Goal: Information Seeking & Learning: Learn about a topic

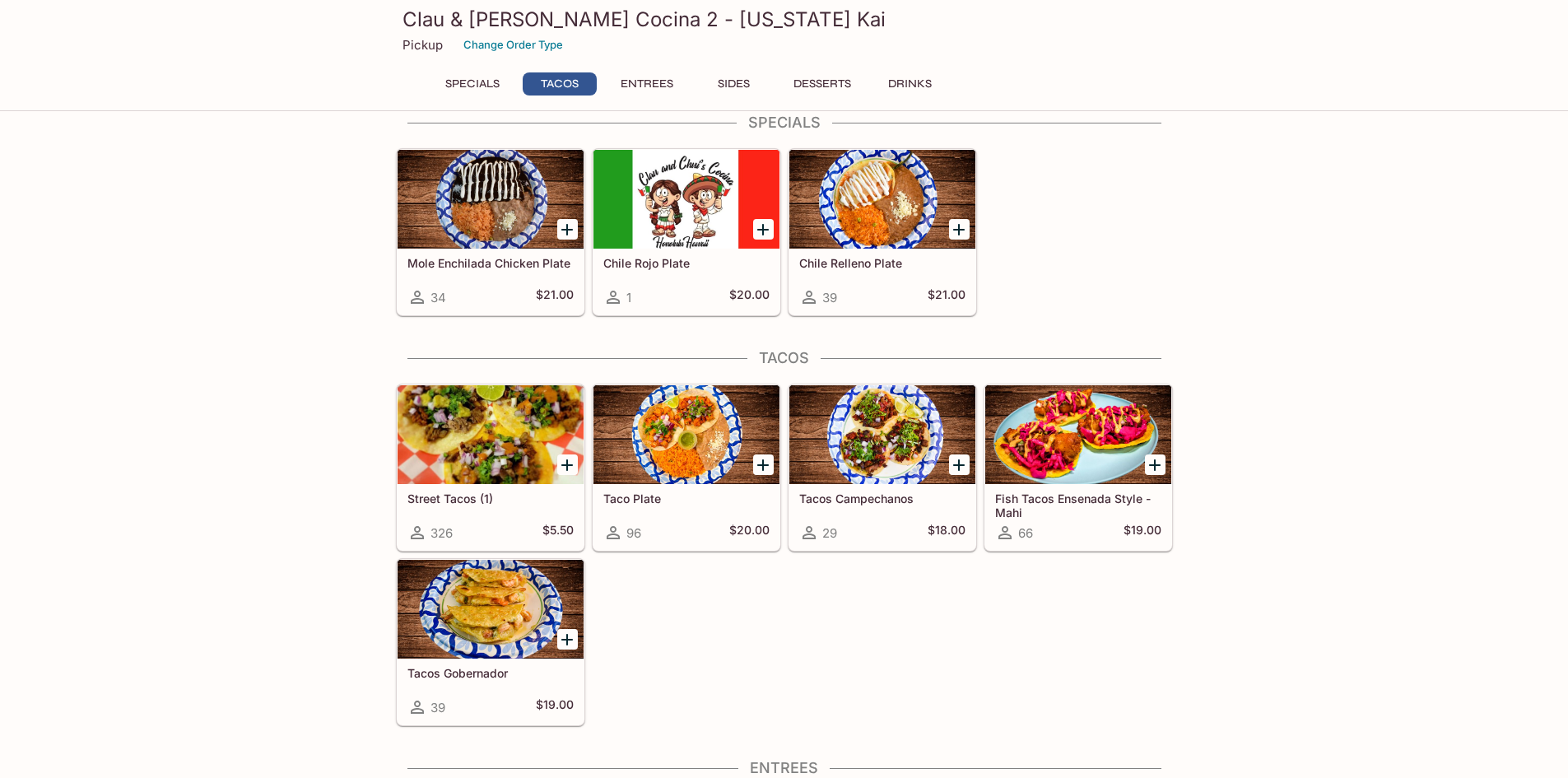
scroll to position [412, 0]
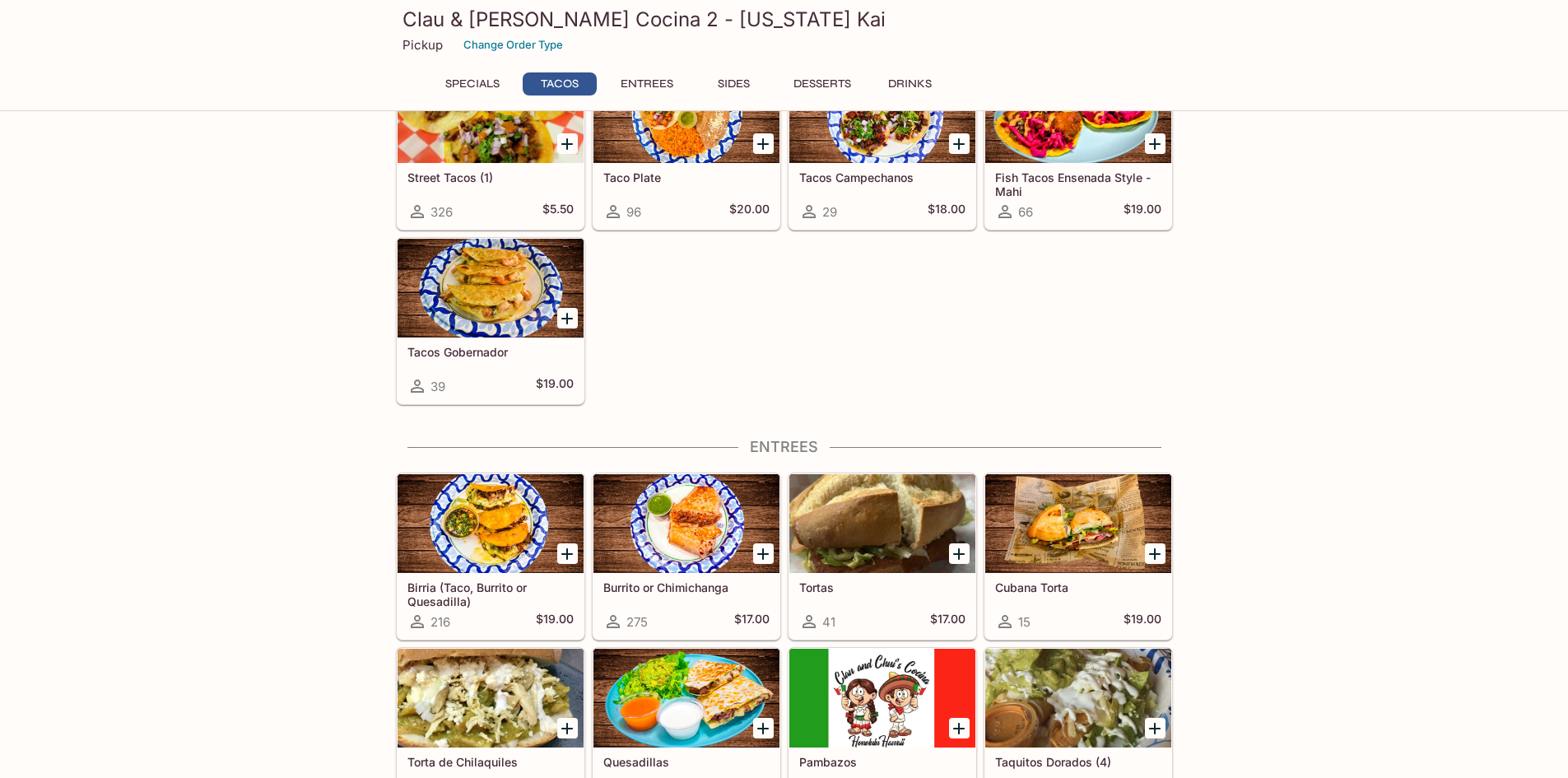
click at [487, 301] on div at bounding box center [491, 288] width 186 height 99
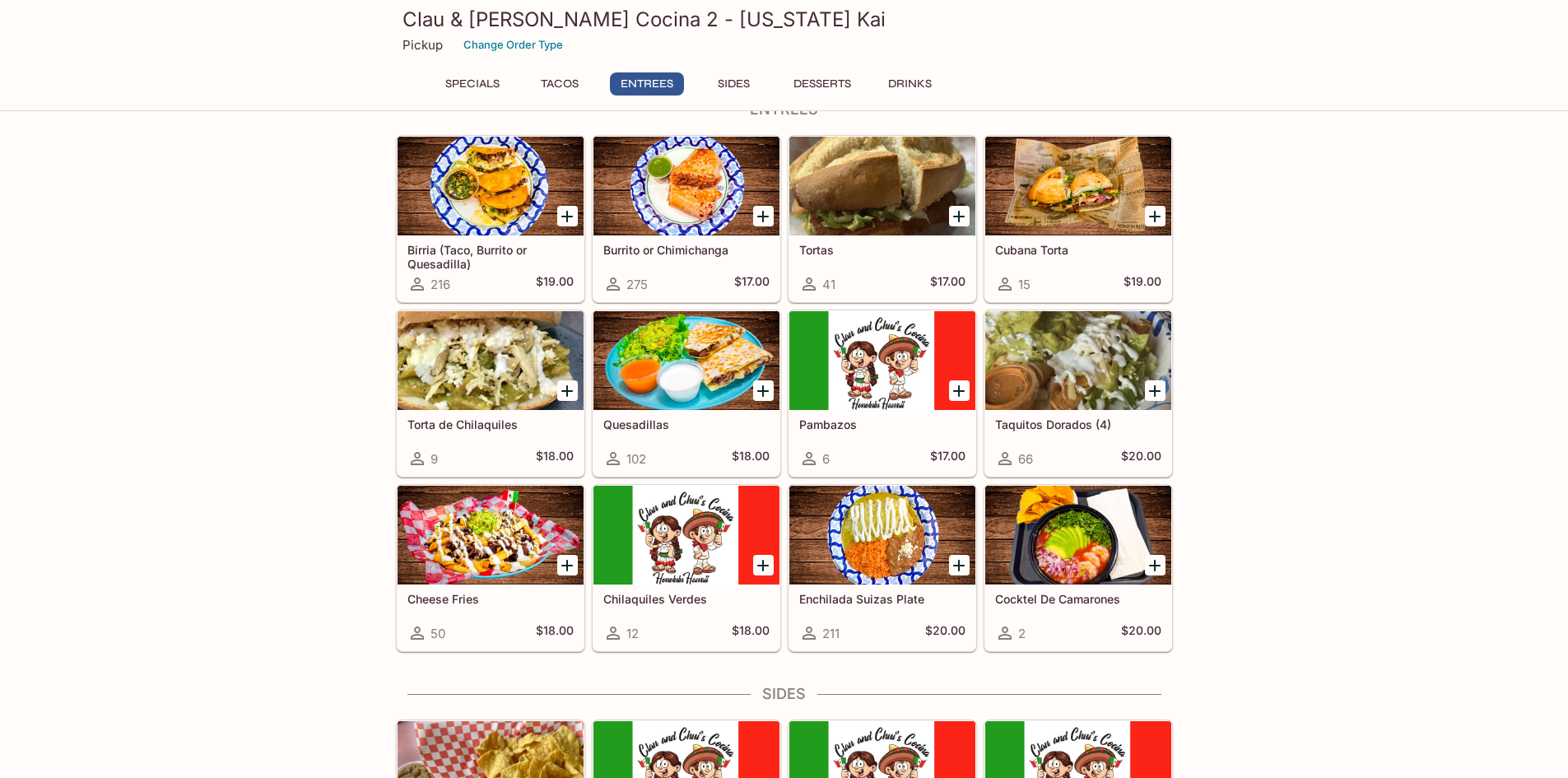
scroll to position [735, 0]
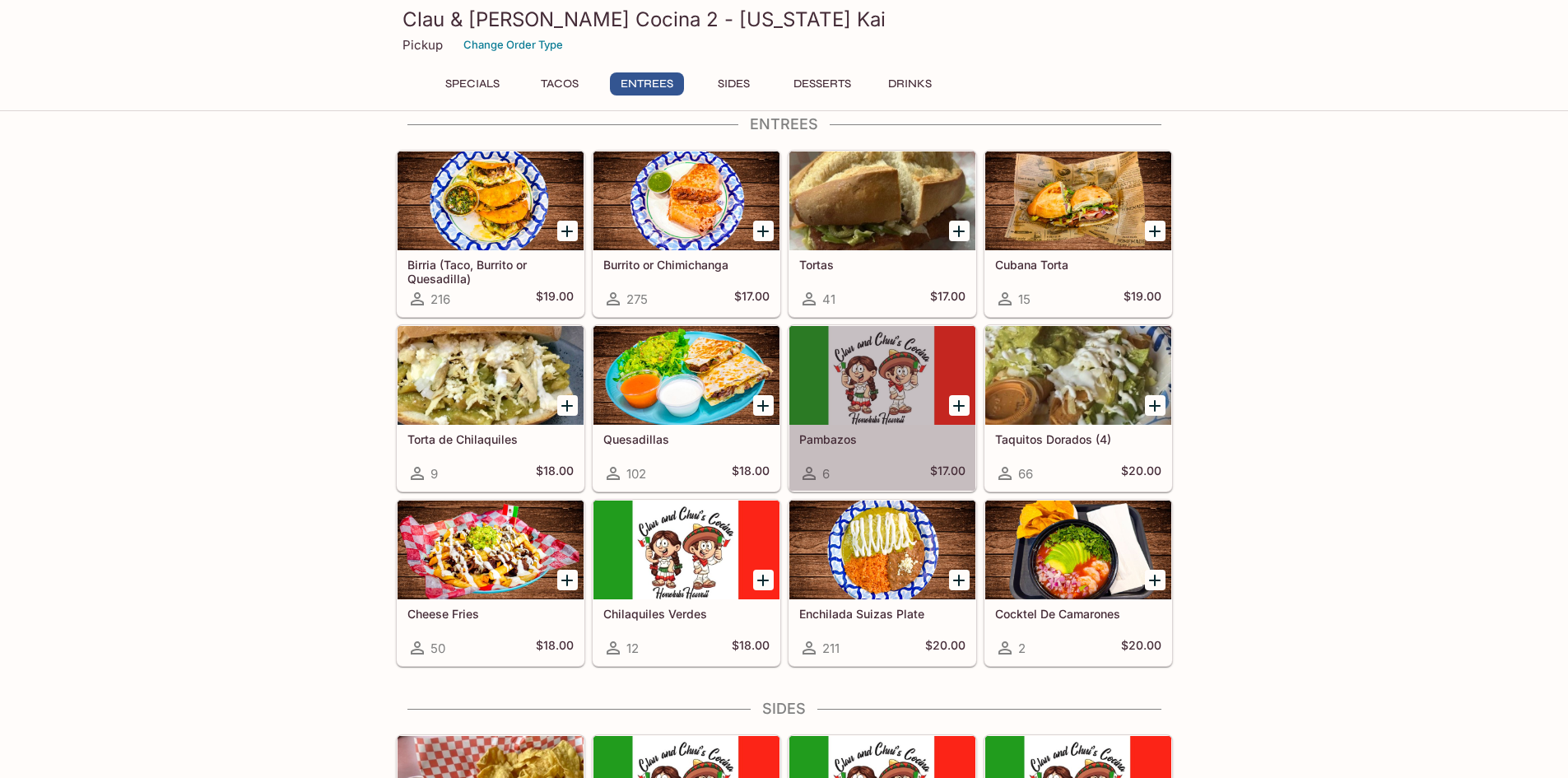
click at [876, 388] on div at bounding box center [883, 375] width 186 height 99
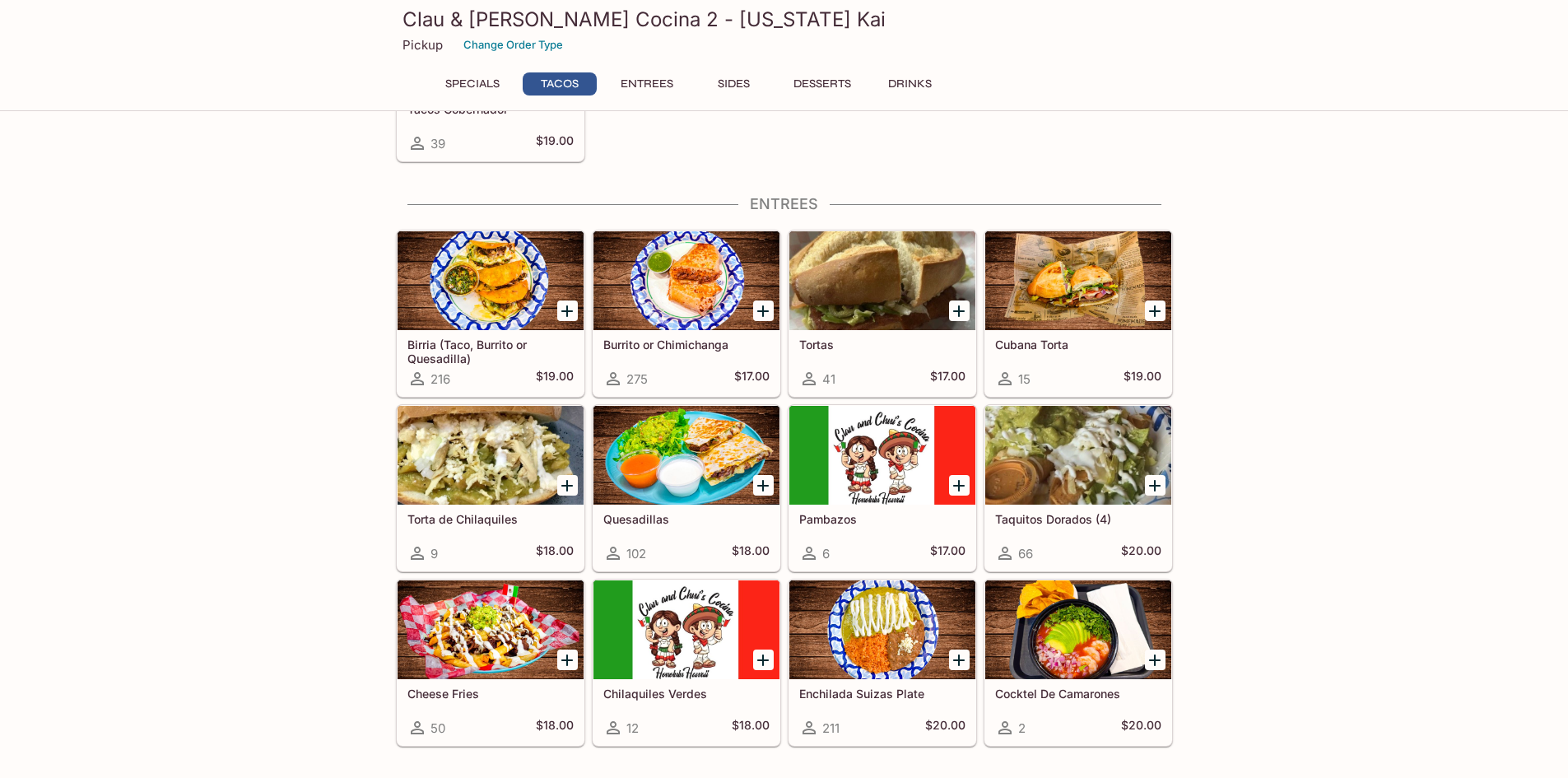
scroll to position [656, 0]
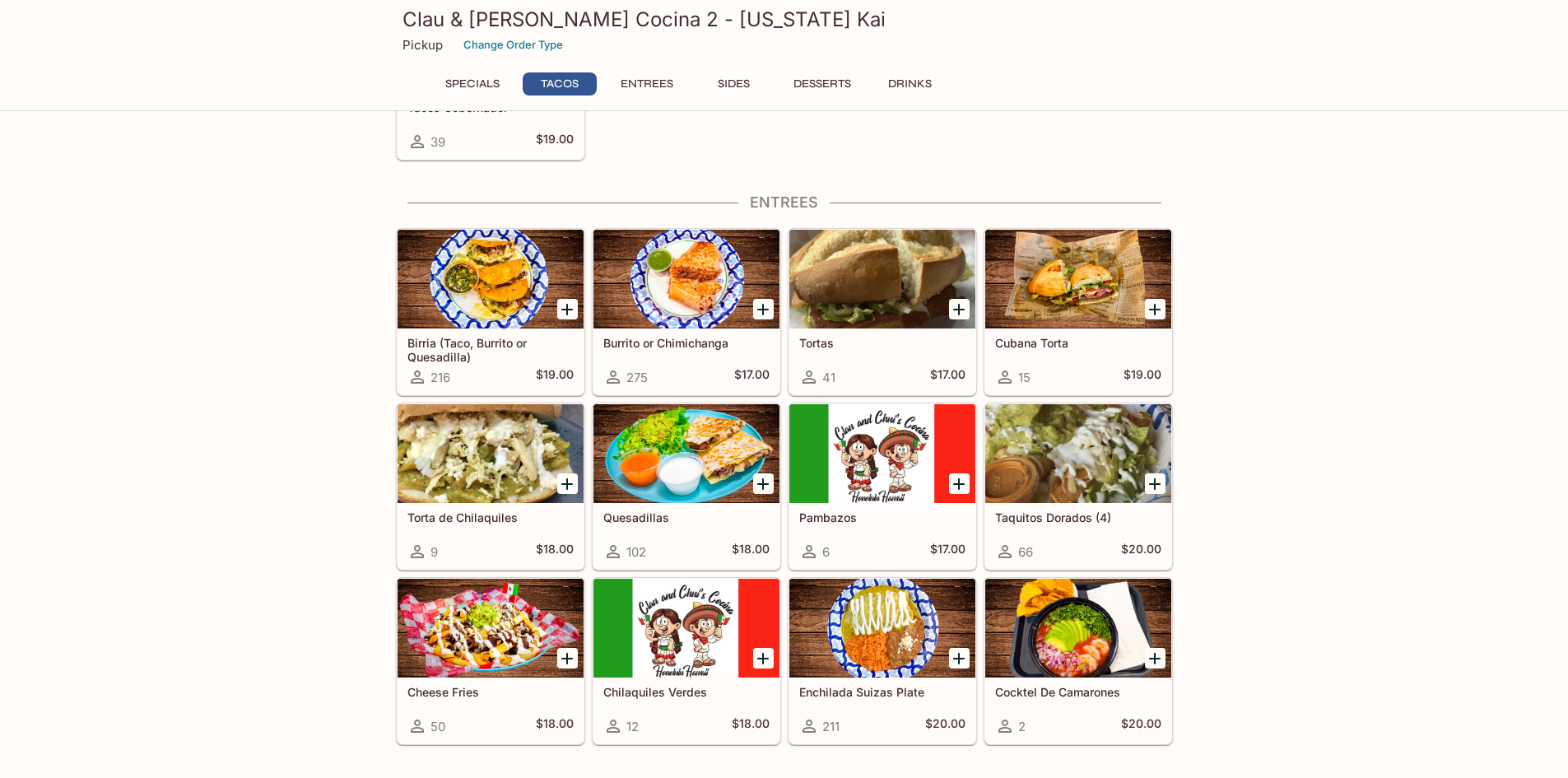
click at [490, 452] on div at bounding box center [491, 453] width 186 height 99
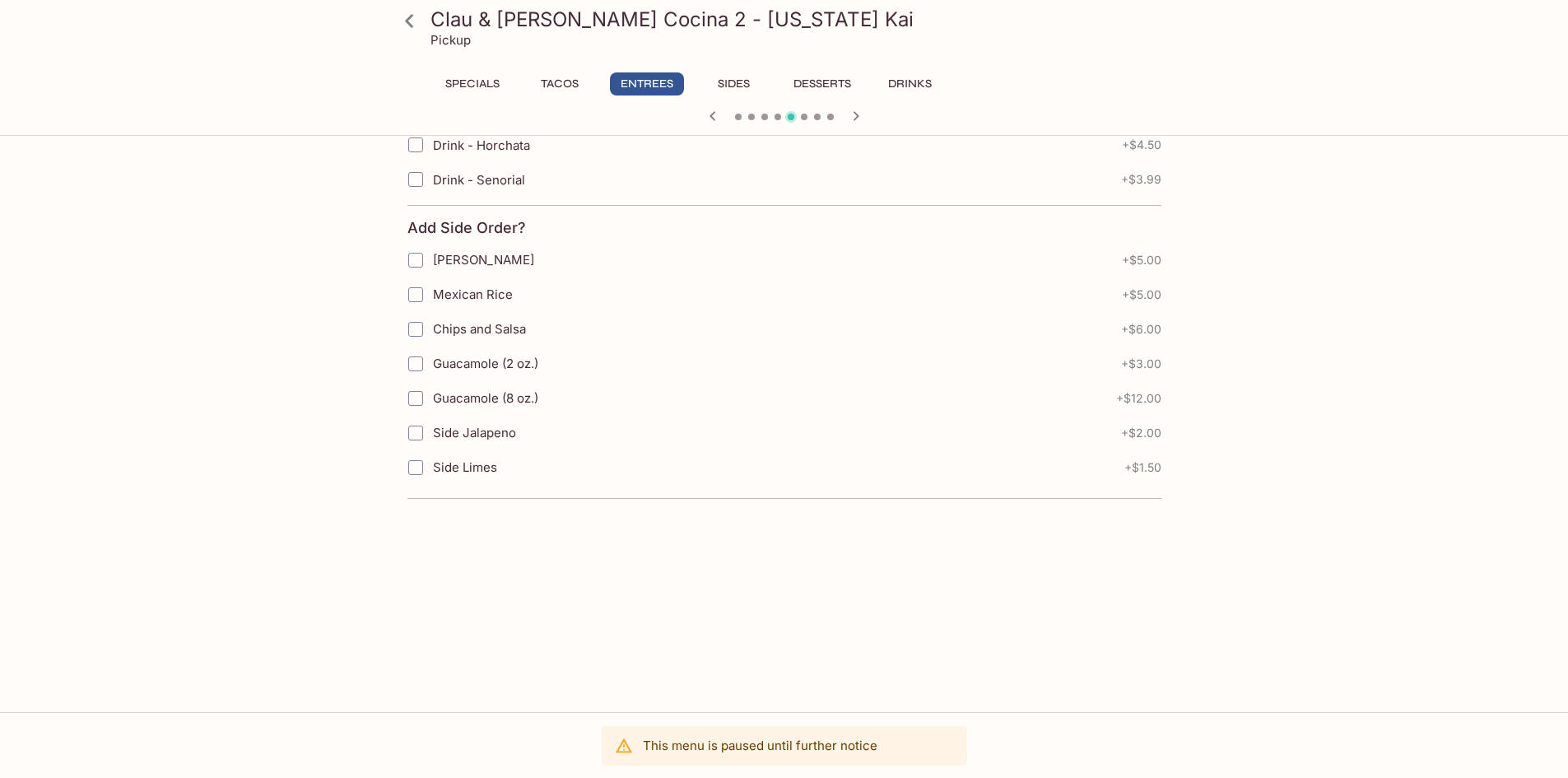
scroll to position [630, 0]
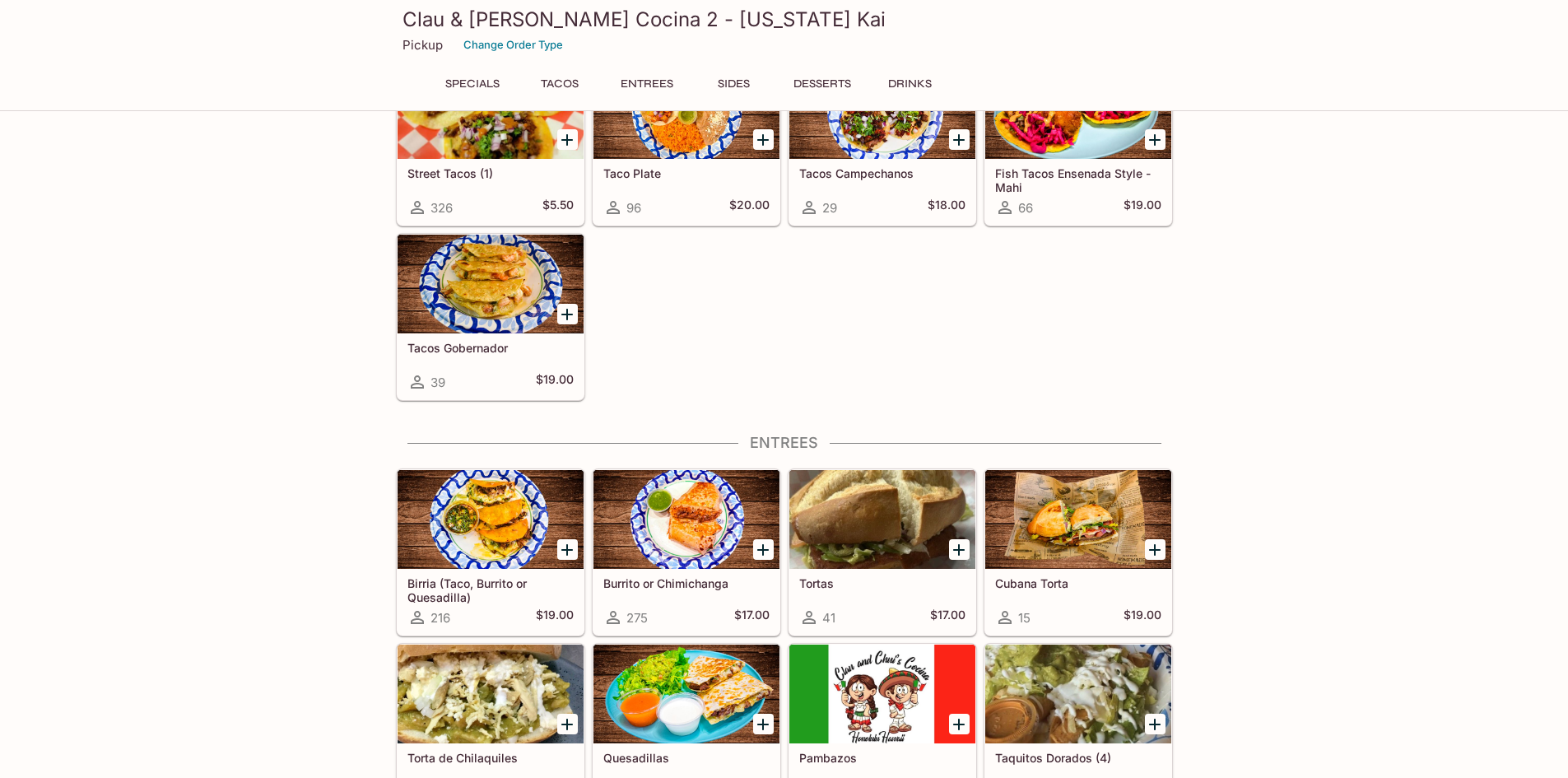
scroll to position [409, 0]
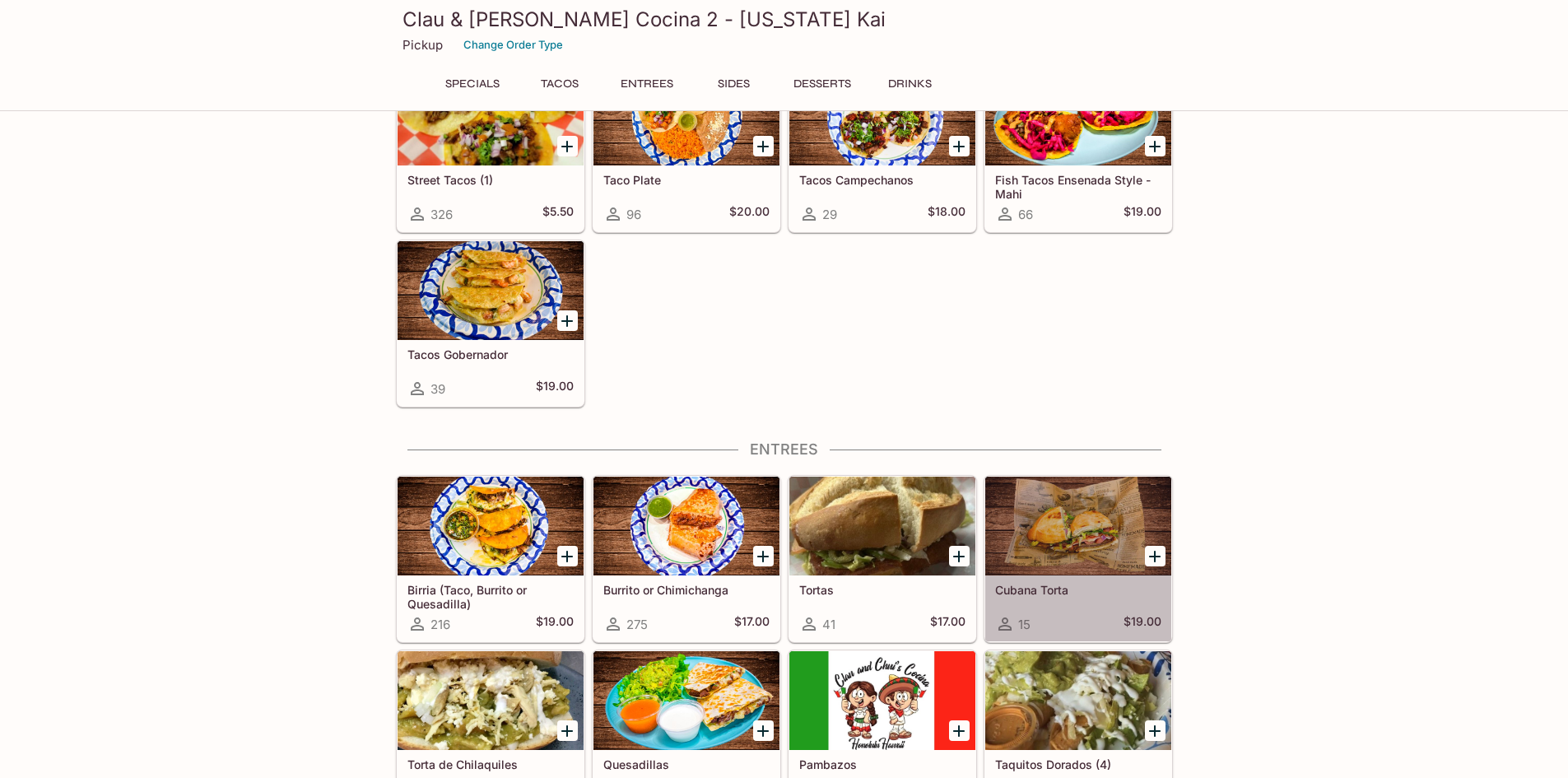
click at [1067, 513] on div at bounding box center [1079, 526] width 186 height 99
